Goal: Transaction & Acquisition: Book appointment/travel/reservation

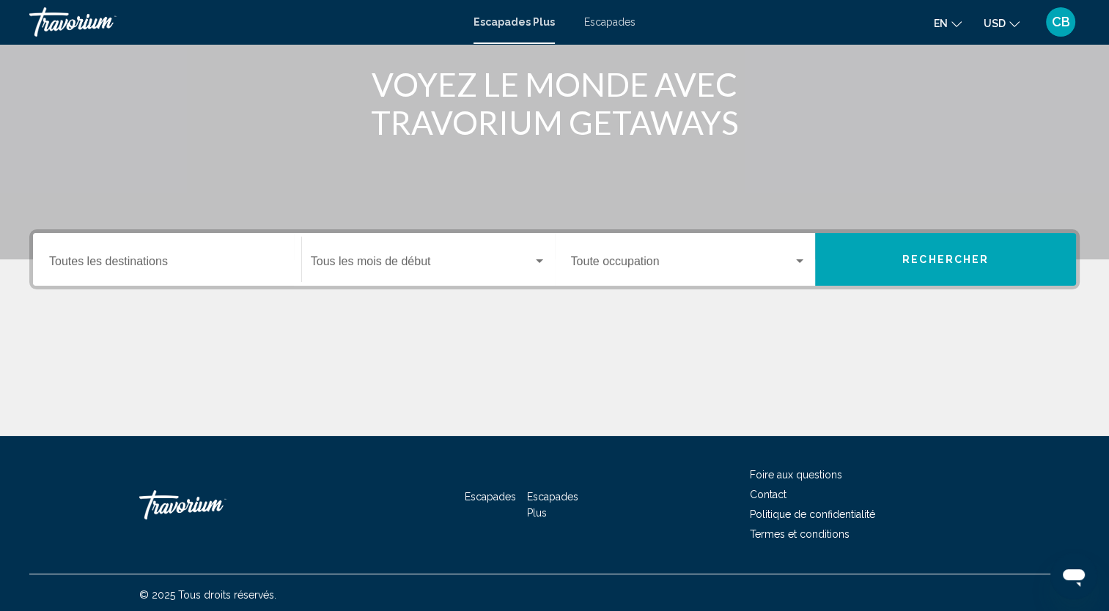
scroll to position [184, 0]
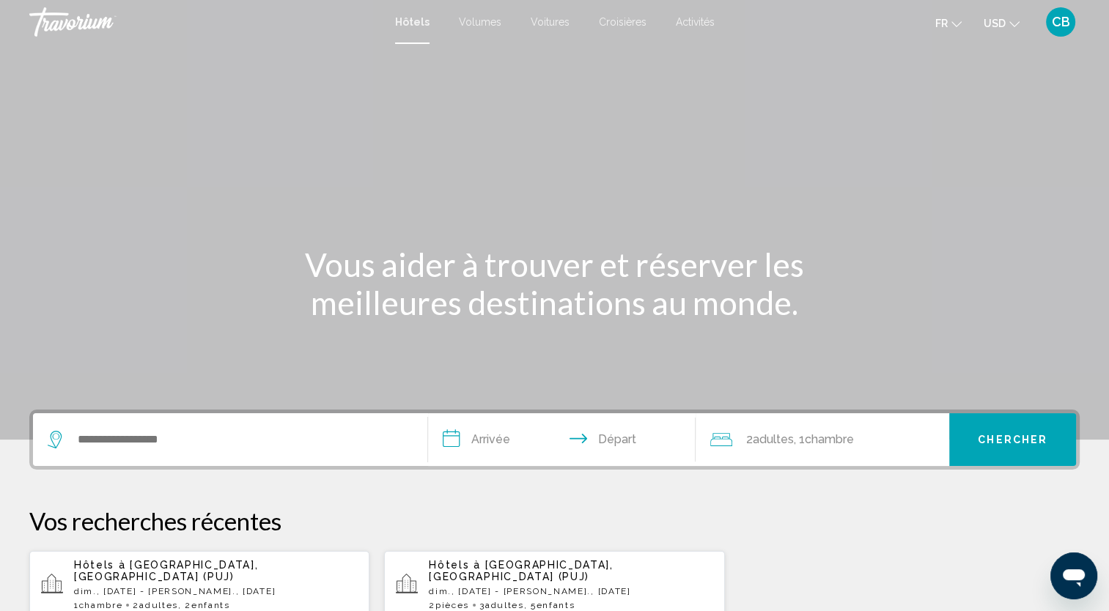
click at [999, 21] on span "USD" at bounding box center [994, 24] width 22 height 12
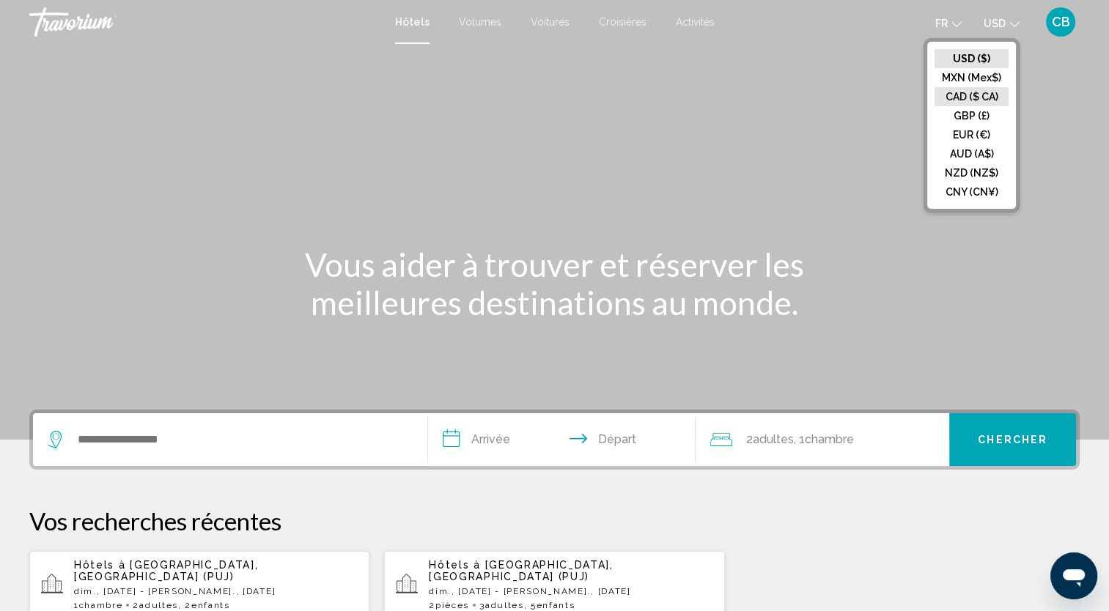
click at [972, 91] on button "CAD ($ CA)" at bounding box center [971, 96] width 74 height 19
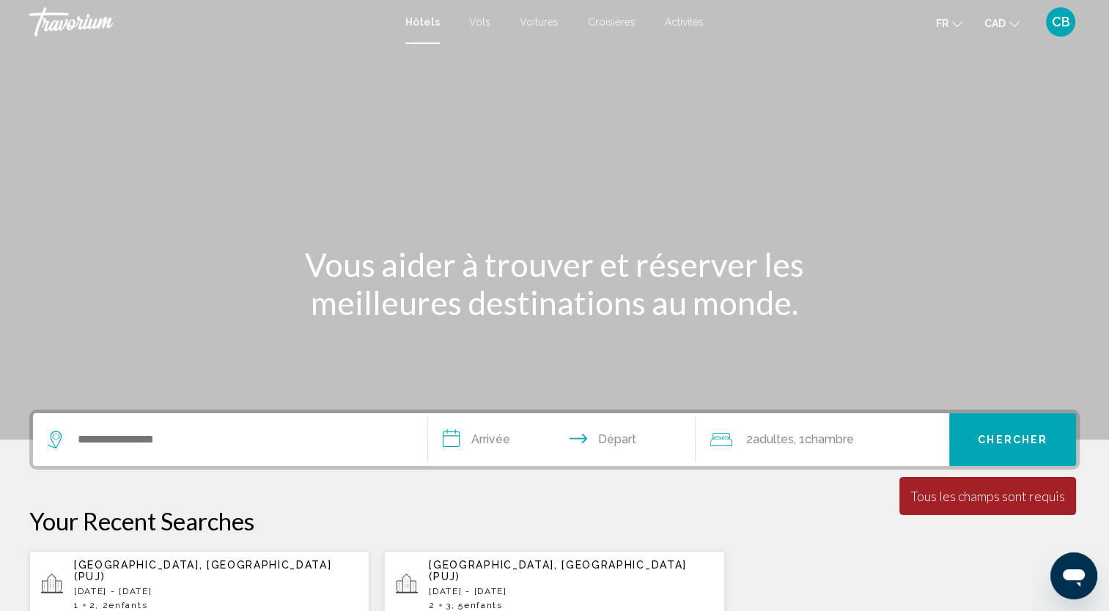
click at [952, 23] on icon "Change language" at bounding box center [957, 24] width 10 height 10
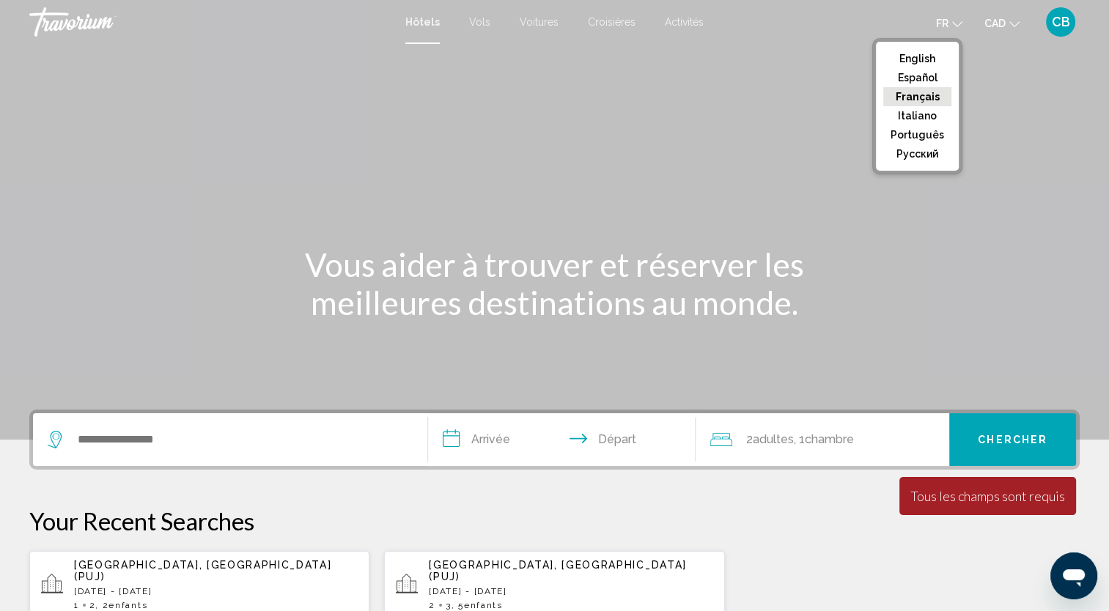
click at [952, 23] on icon "Change language" at bounding box center [957, 24] width 10 height 10
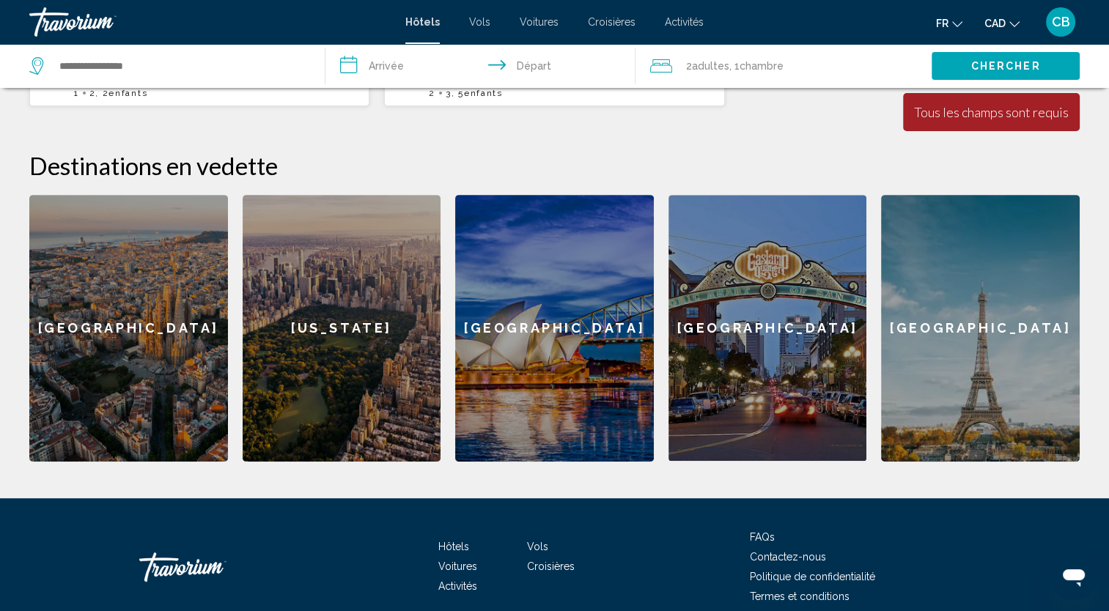
scroll to position [513, 0]
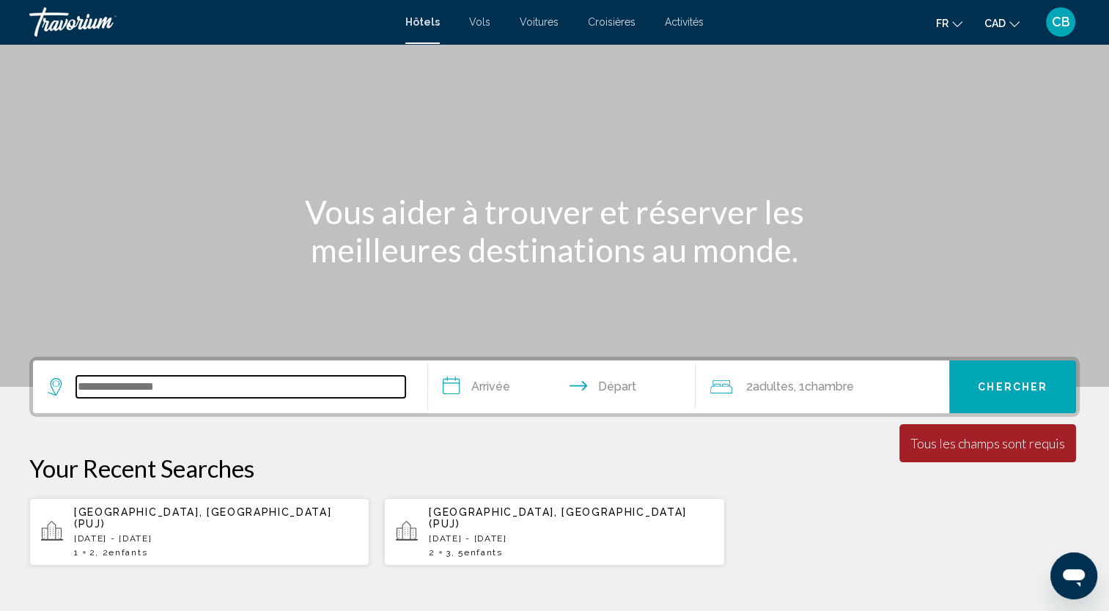
click at [248, 387] on input "Search widget" at bounding box center [240, 387] width 329 height 22
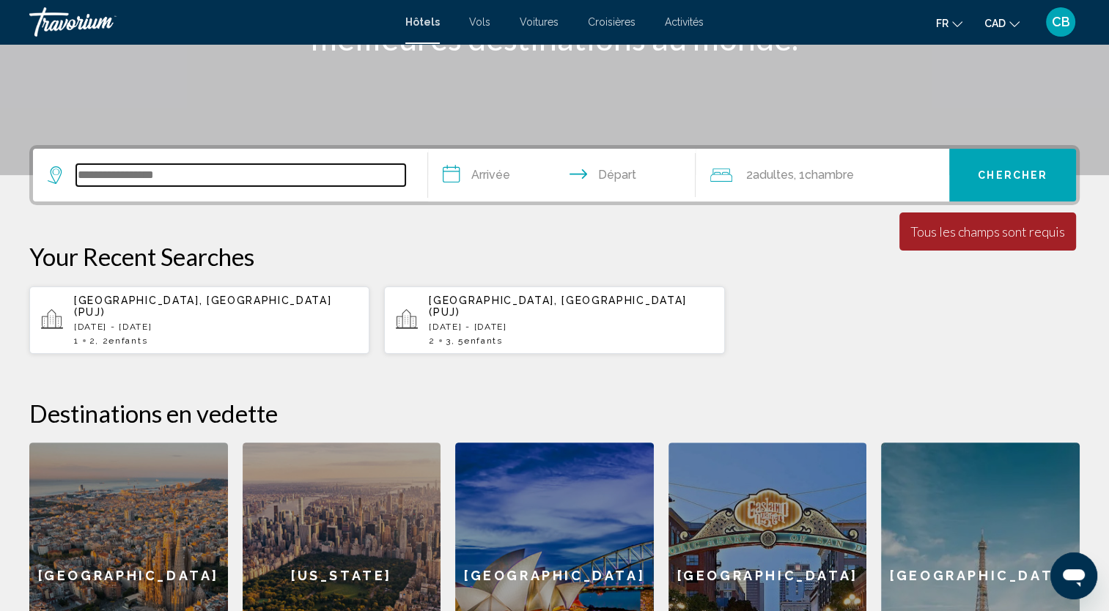
scroll to position [361, 0]
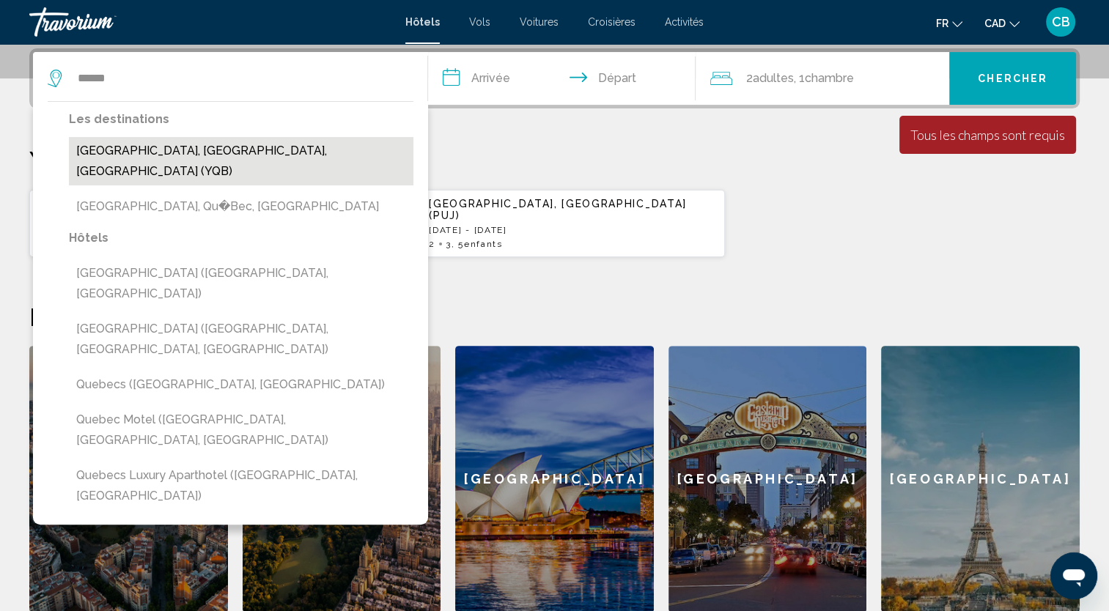
click at [171, 150] on button "[GEOGRAPHIC_DATA], [GEOGRAPHIC_DATA], [GEOGRAPHIC_DATA] (YQB)" at bounding box center [241, 161] width 344 height 48
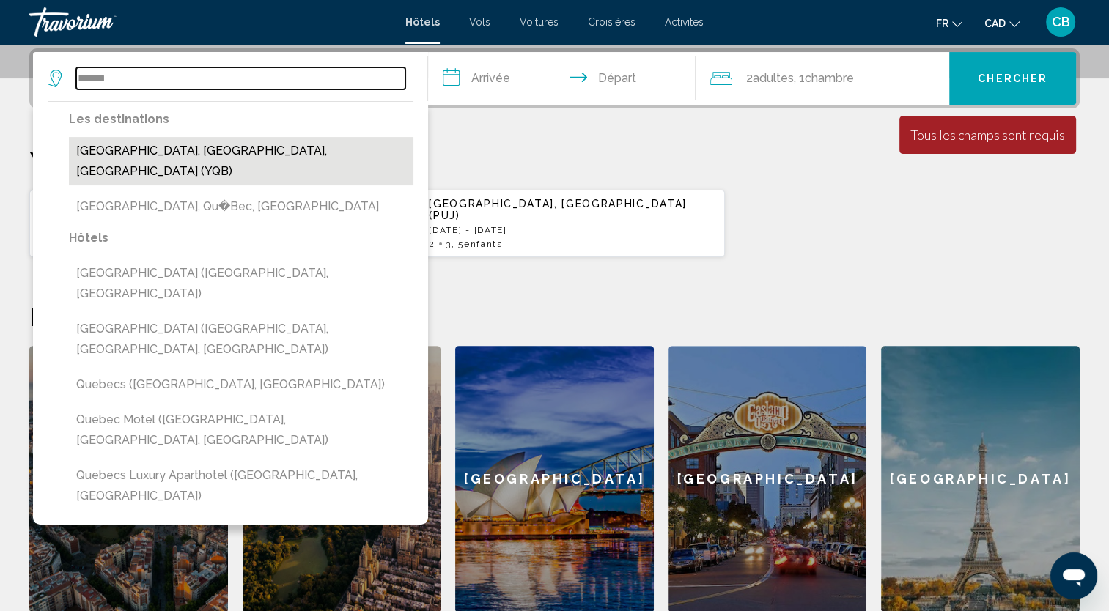
type input "**********"
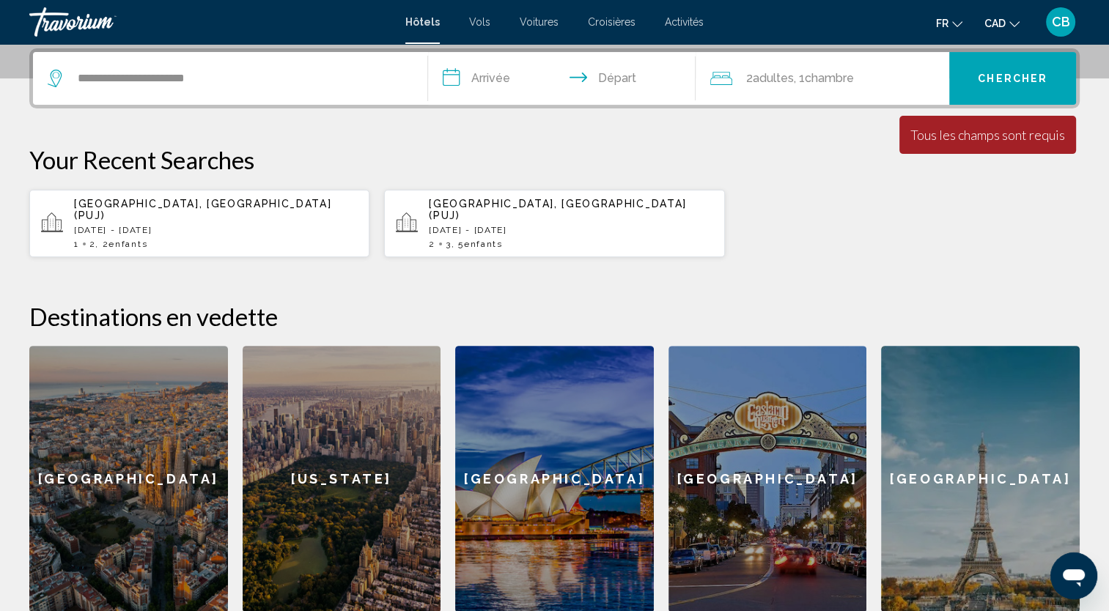
click at [504, 78] on input "**********" at bounding box center [565, 80] width 274 height 57
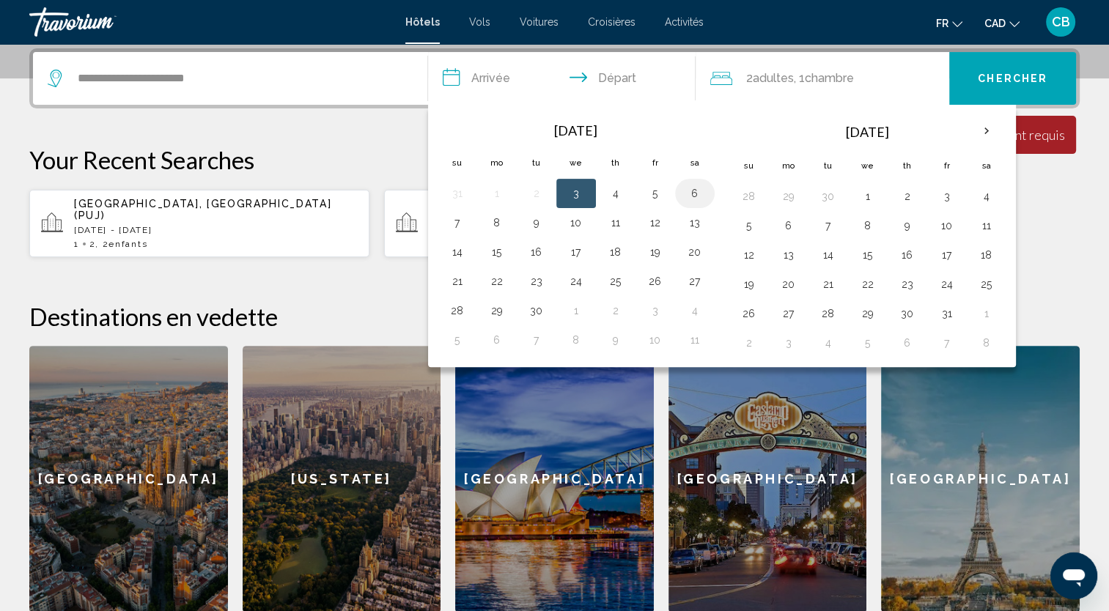
click at [698, 191] on button "6" at bounding box center [694, 193] width 23 height 21
click at [461, 229] on button "7" at bounding box center [456, 222] width 23 height 21
type input "**********"
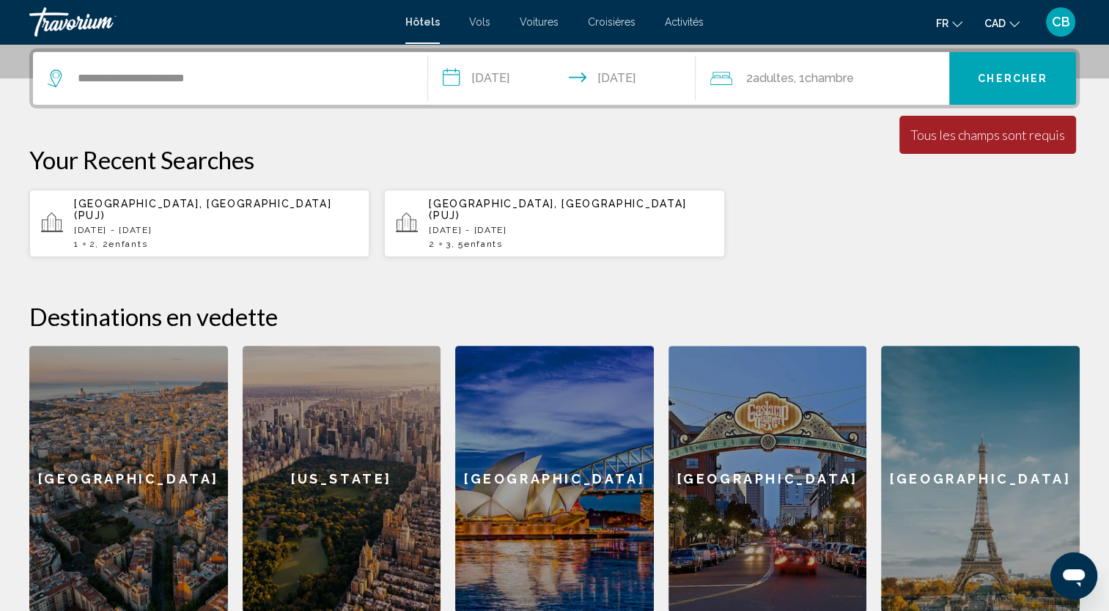
click at [1014, 73] on span "Chercher" at bounding box center [1012, 79] width 70 height 12
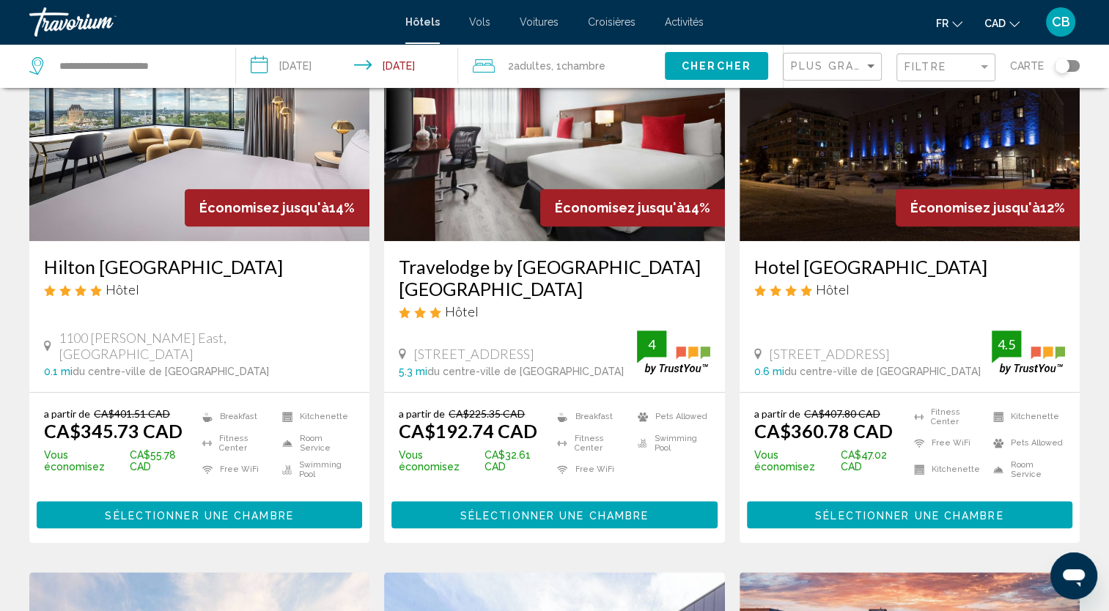
scroll to position [733, 0]
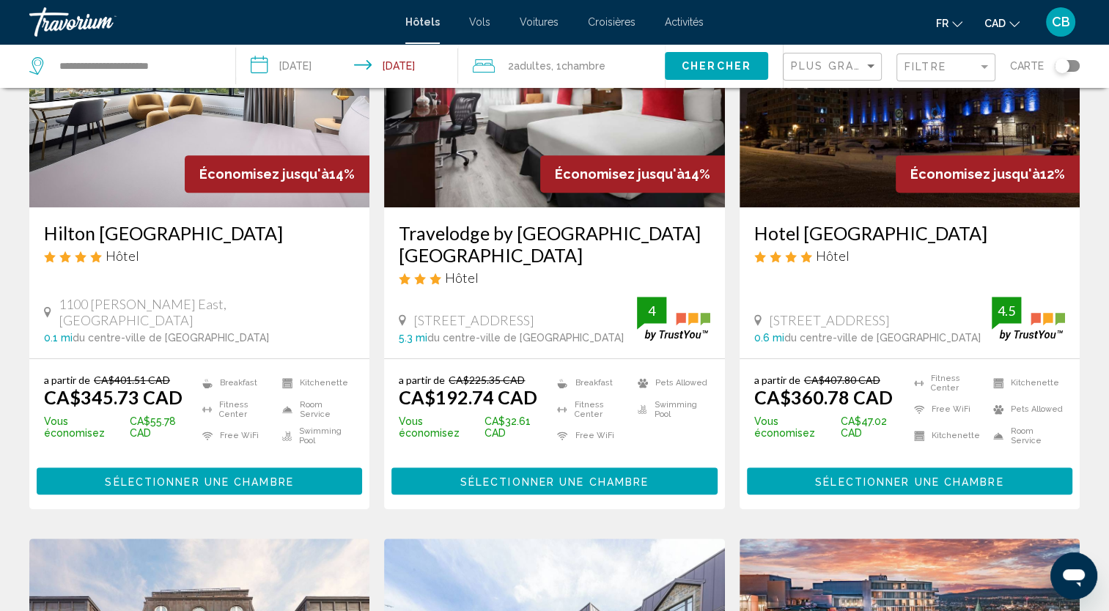
click at [275, 476] on span "Sélectionner une chambre" at bounding box center [199, 482] width 188 height 12
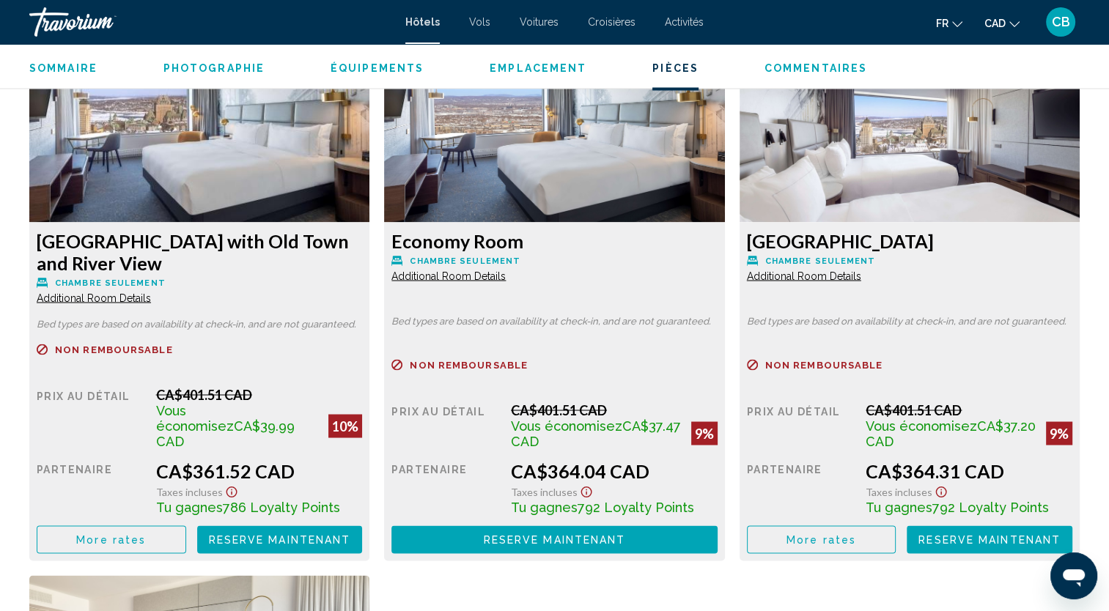
scroll to position [2491, 0]
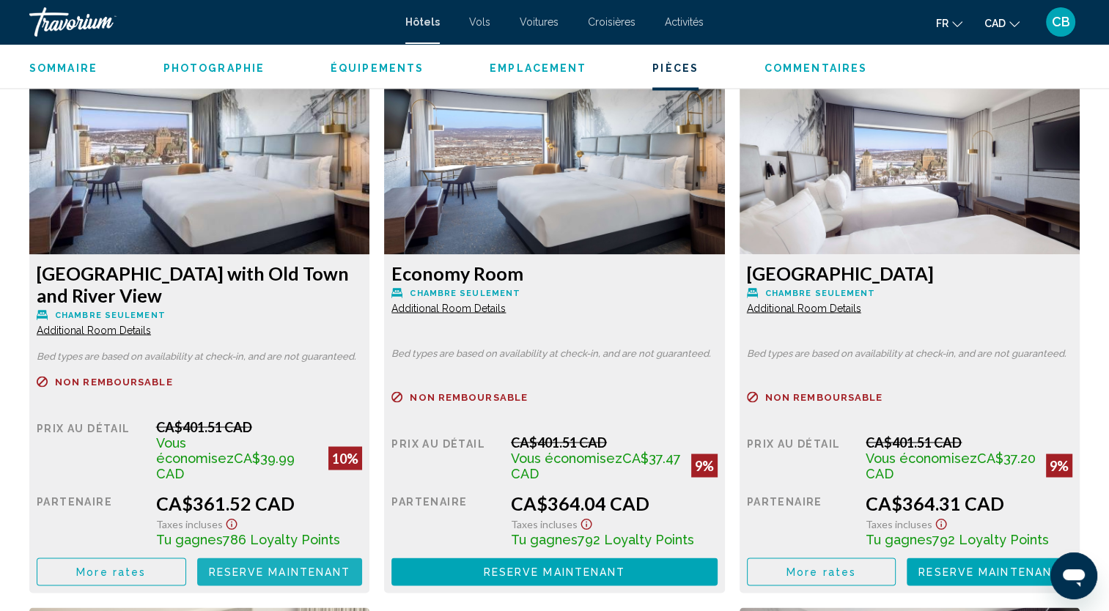
click at [270, 566] on span "Reserve maintenant" at bounding box center [280, 572] width 142 height 12
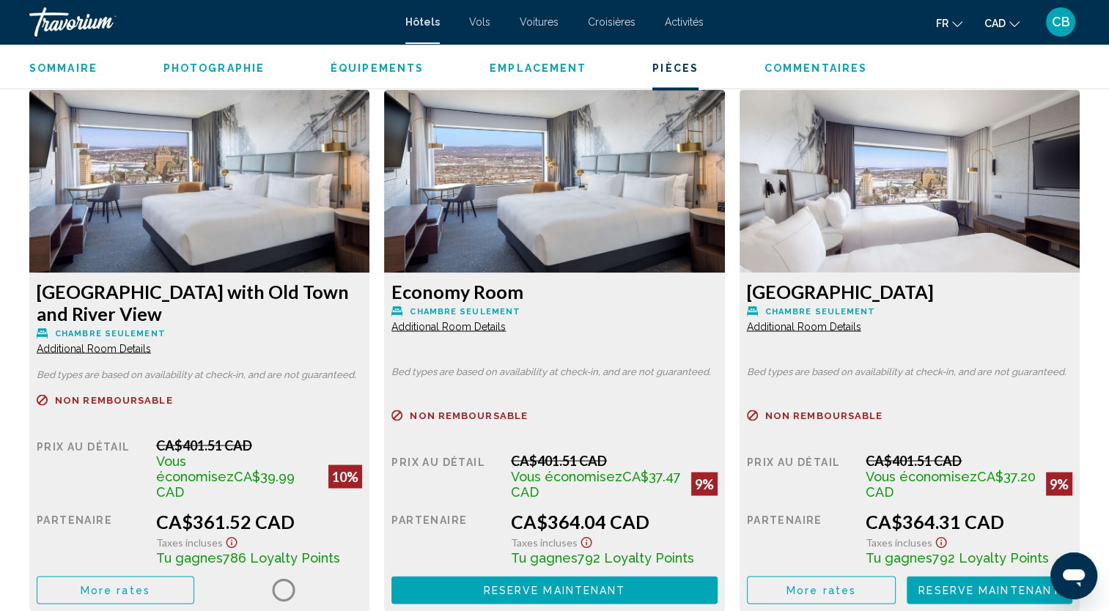
scroll to position [2526, 0]
